Goal: Information Seeking & Learning: Learn about a topic

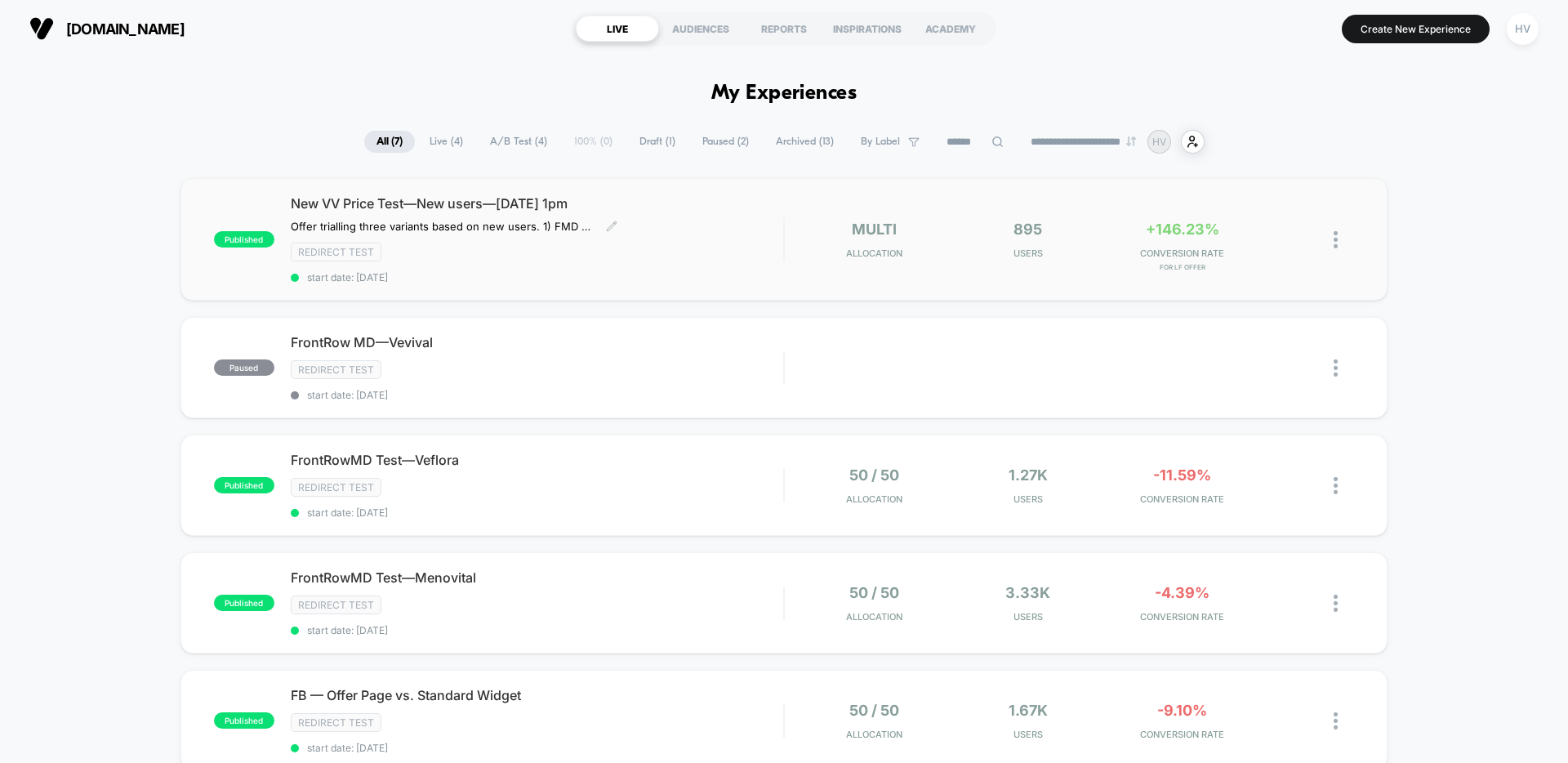
click at [722, 224] on div "New VV Price Test—New users—[DATE] 1pm Offer trialling three variants based on …" at bounding box center [536, 239] width 493 height 88
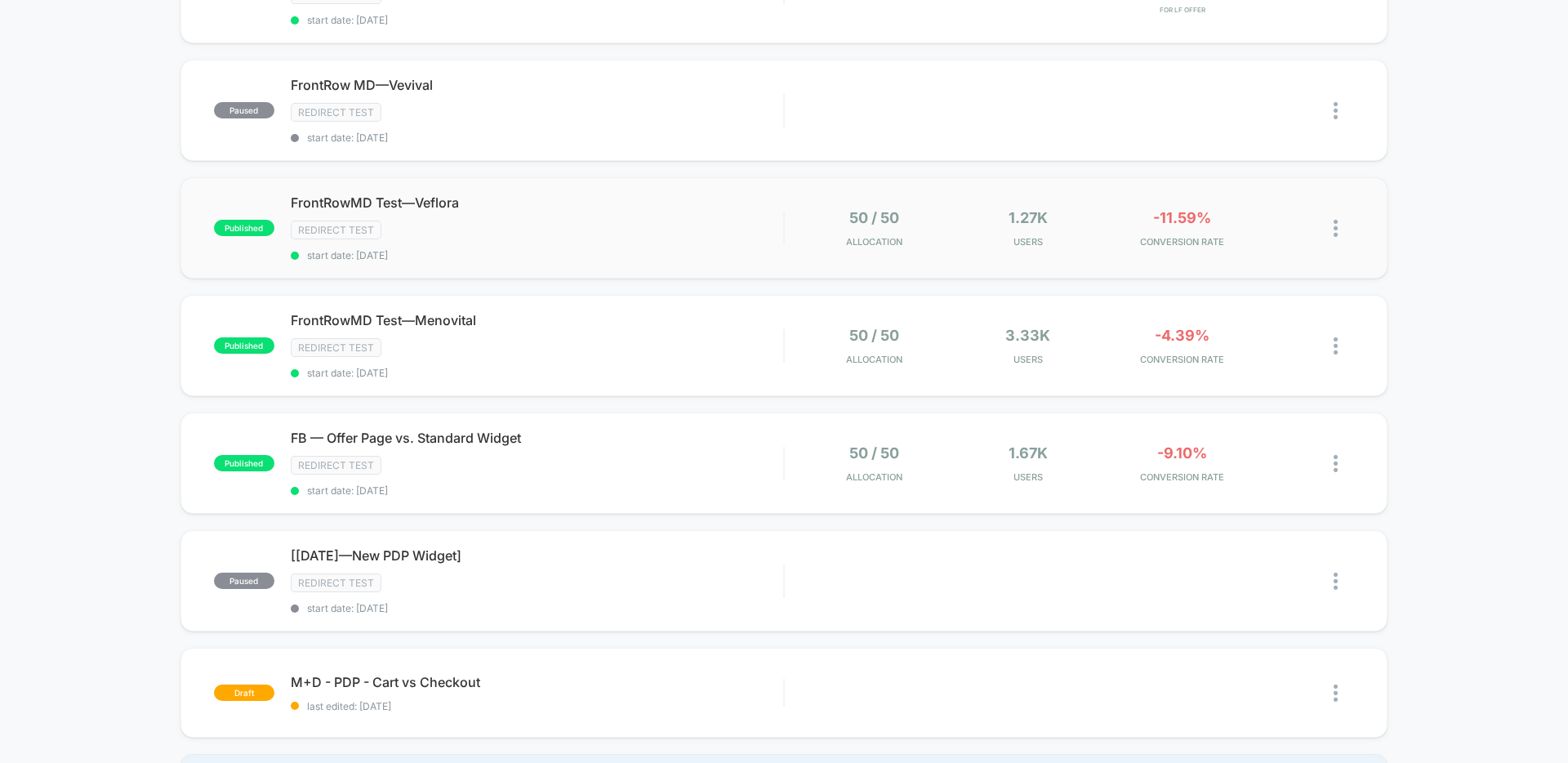
scroll to position [367, 0]
